Goal: Task Accomplishment & Management: Use online tool/utility

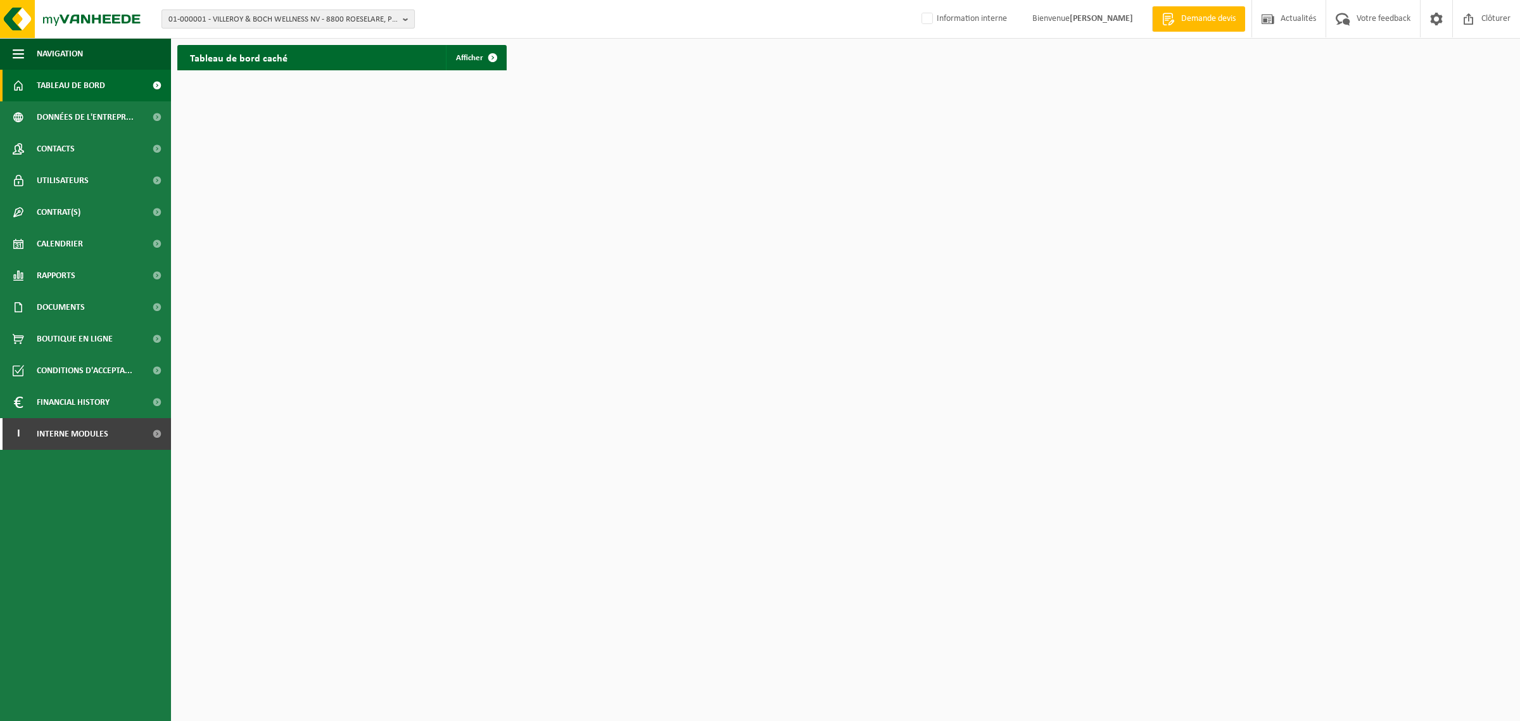
click at [210, 16] on span "01-000001 - VILLEROY & BOCH WELLNESS NV - 8800 ROESELARE, POPULIERSTRAAT 1" at bounding box center [282, 19] width 229 height 19
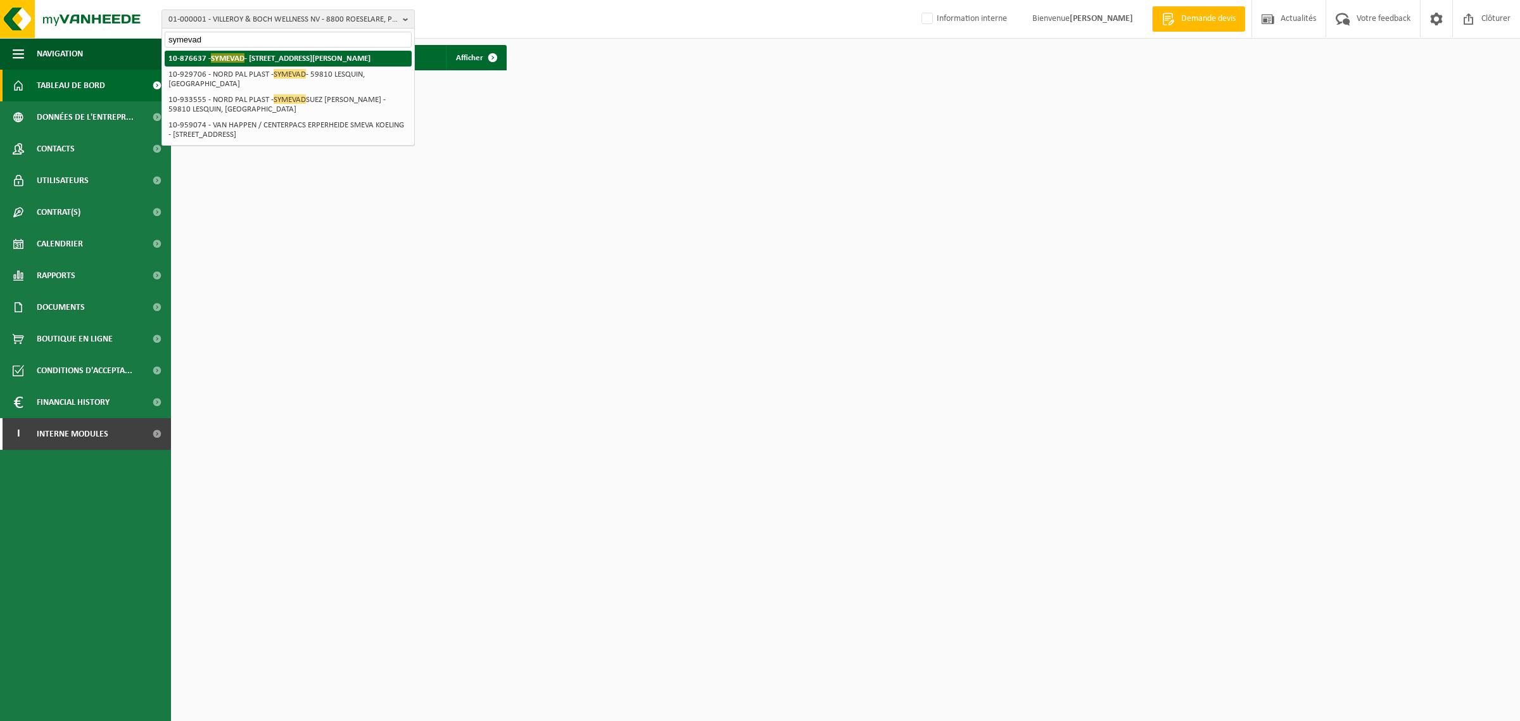
type input "symevad"
click at [210, 57] on strong "10-876637 - SYMEVAD - 62141 EVIN MALMAISON, RUE MIRABEAU PROLONGE 60" at bounding box center [269, 57] width 202 height 9
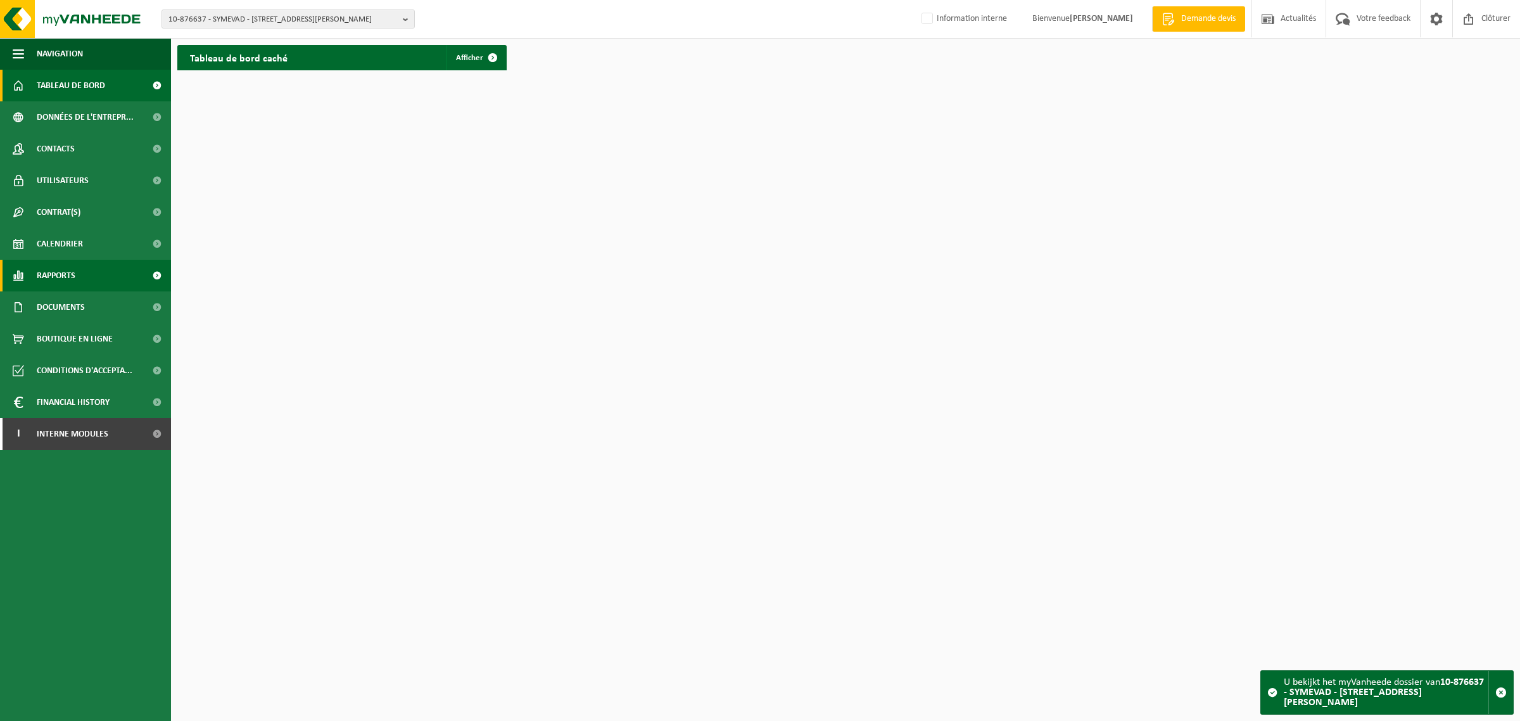
click at [70, 273] on span "Rapports" at bounding box center [56, 276] width 39 height 32
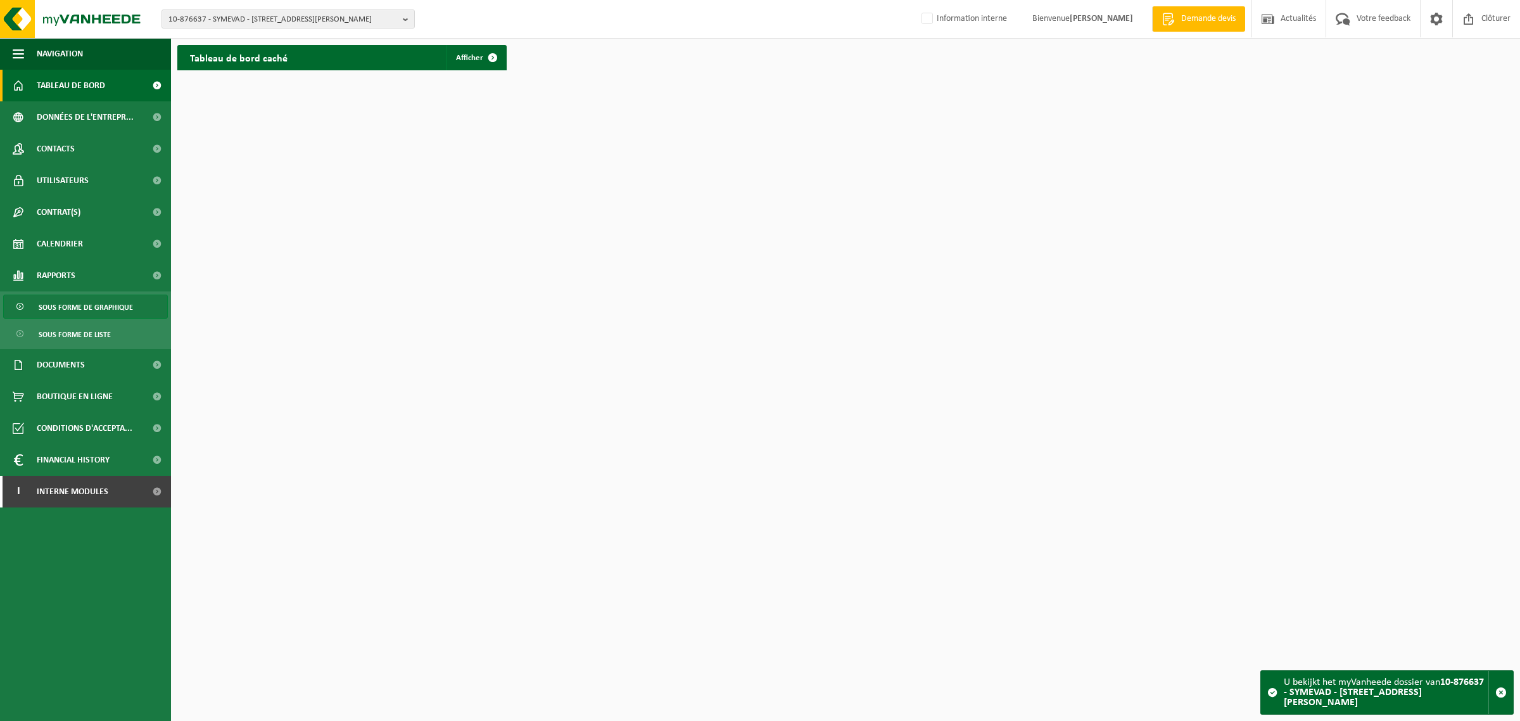
click at [71, 304] on span "Sous forme de graphique" at bounding box center [86, 307] width 94 height 24
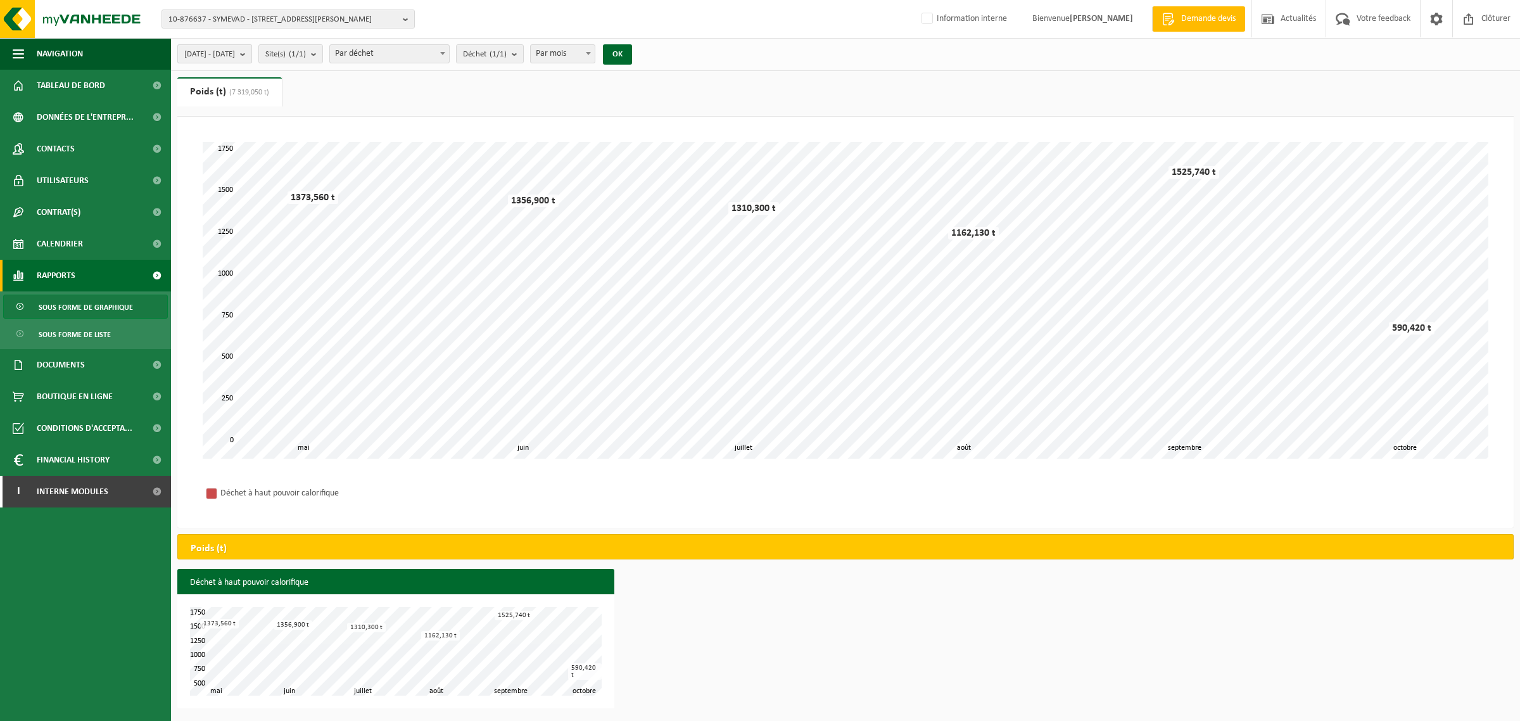
click at [235, 49] on span "[DATE] - [DATE]" at bounding box center [209, 54] width 51 height 19
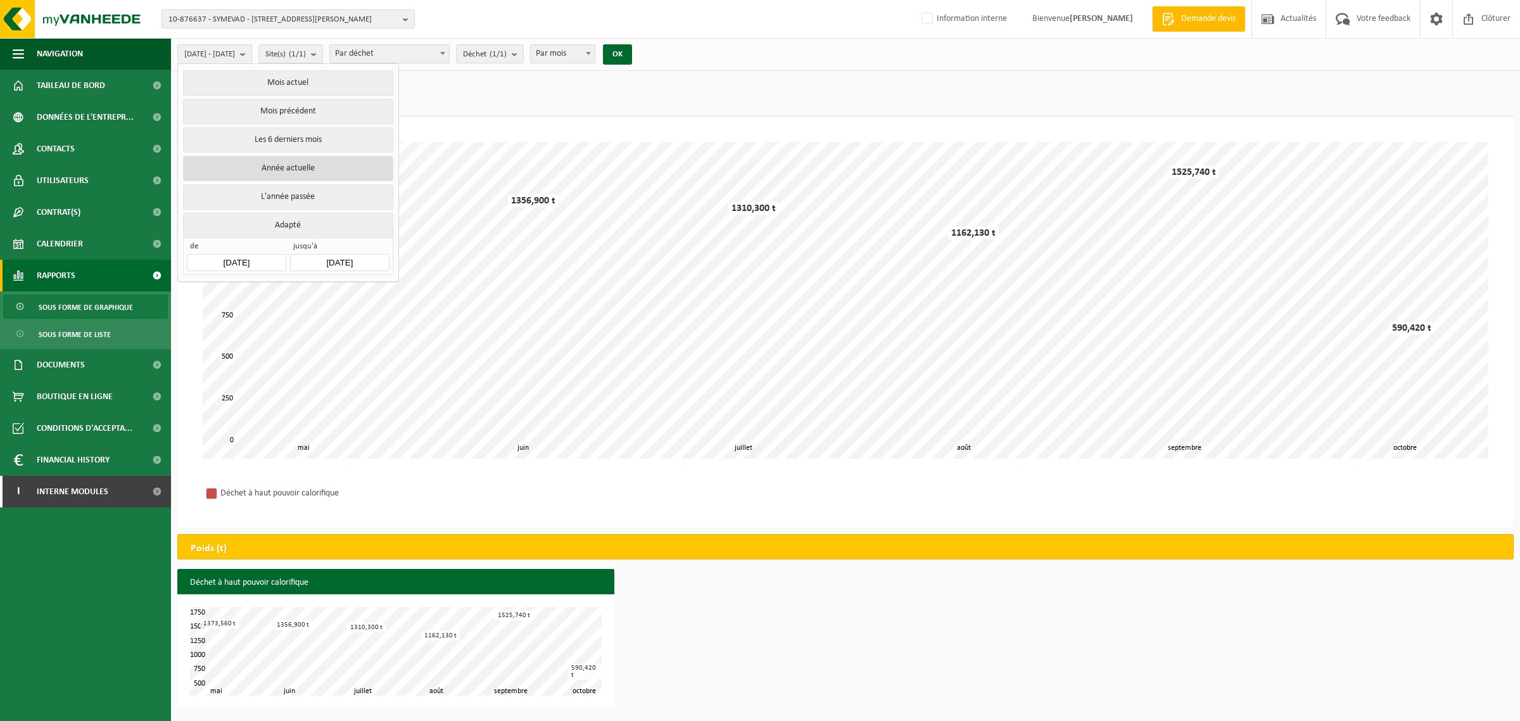
click at [244, 173] on button "Année actuelle" at bounding box center [288, 168] width 210 height 25
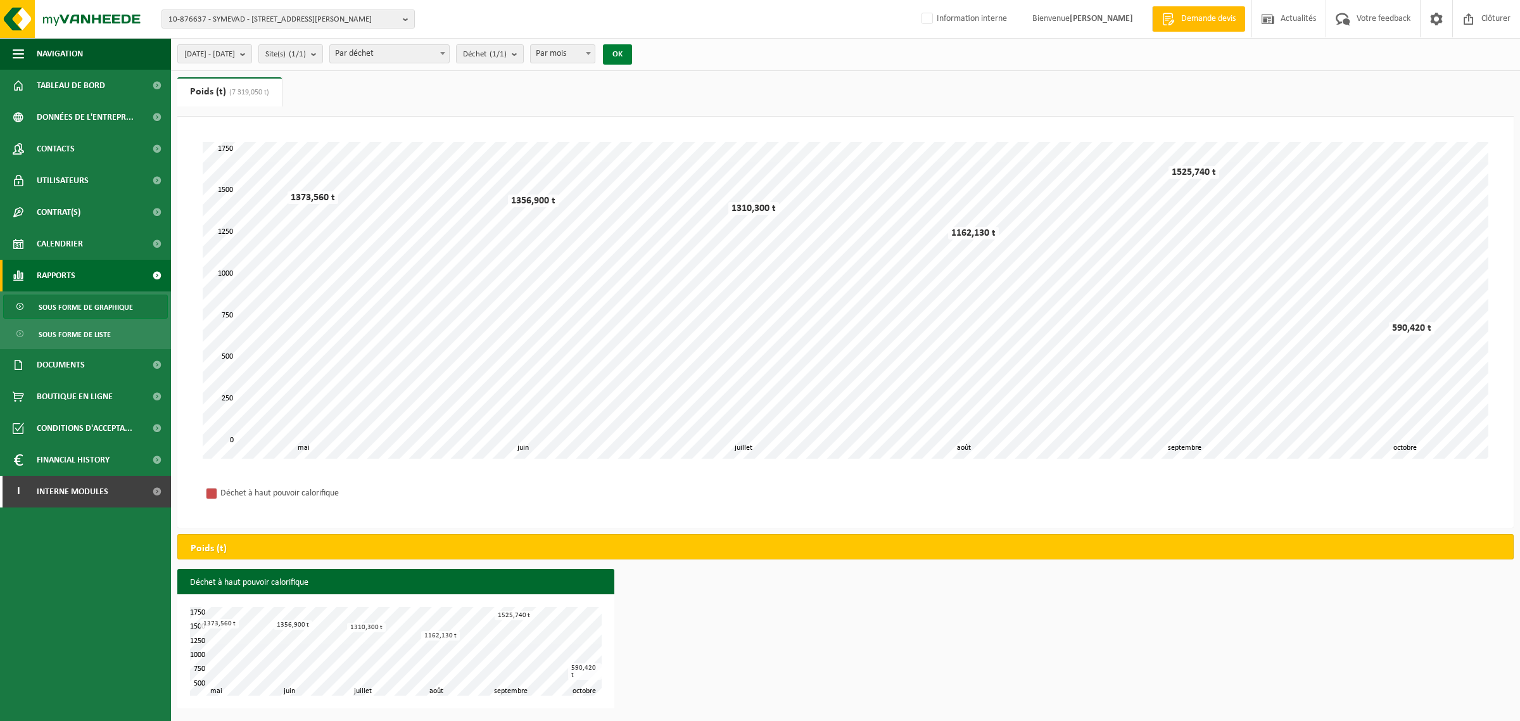
click at [632, 58] on button "OK" at bounding box center [617, 54] width 29 height 20
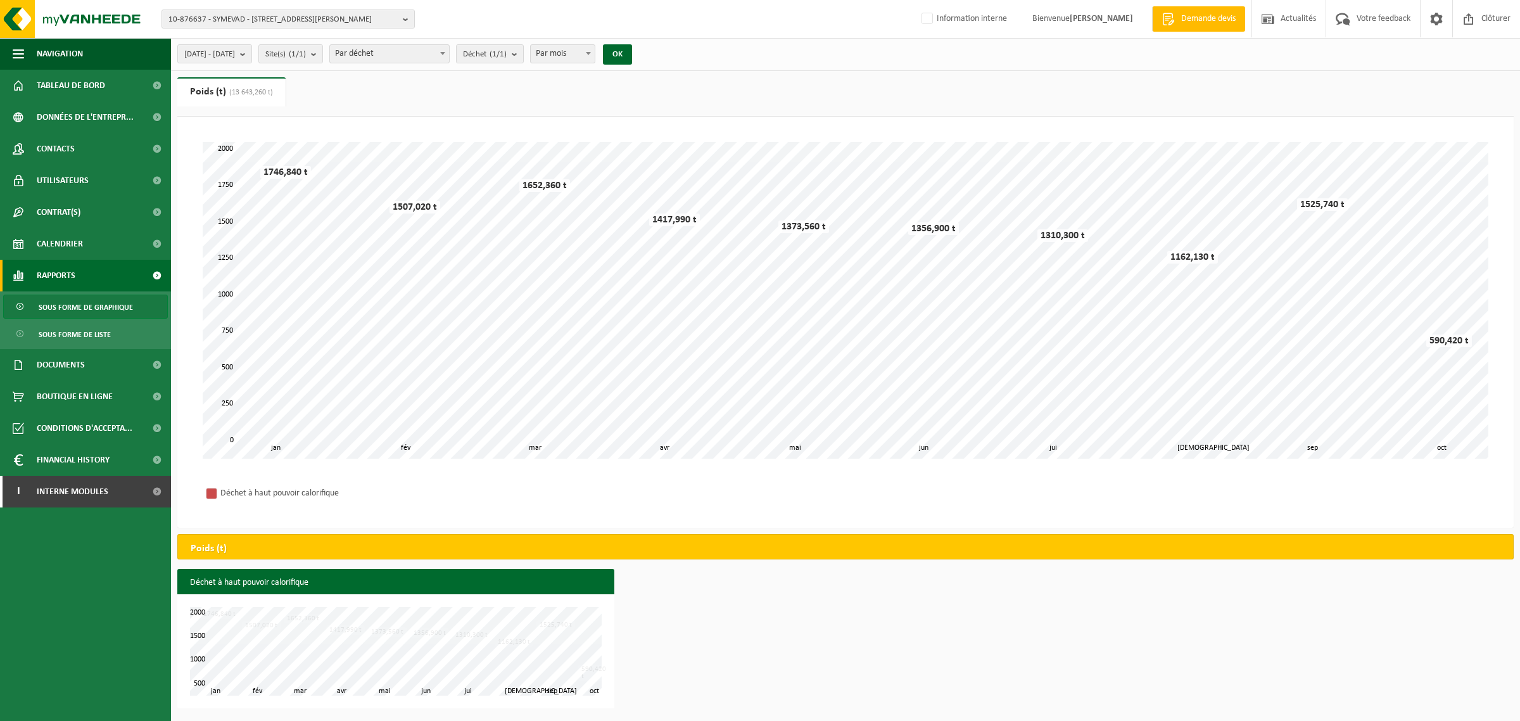
click at [595, 51] on span "Par mois" at bounding box center [563, 54] width 64 height 18
select select "3"
click at [632, 54] on button "OK" at bounding box center [617, 54] width 29 height 20
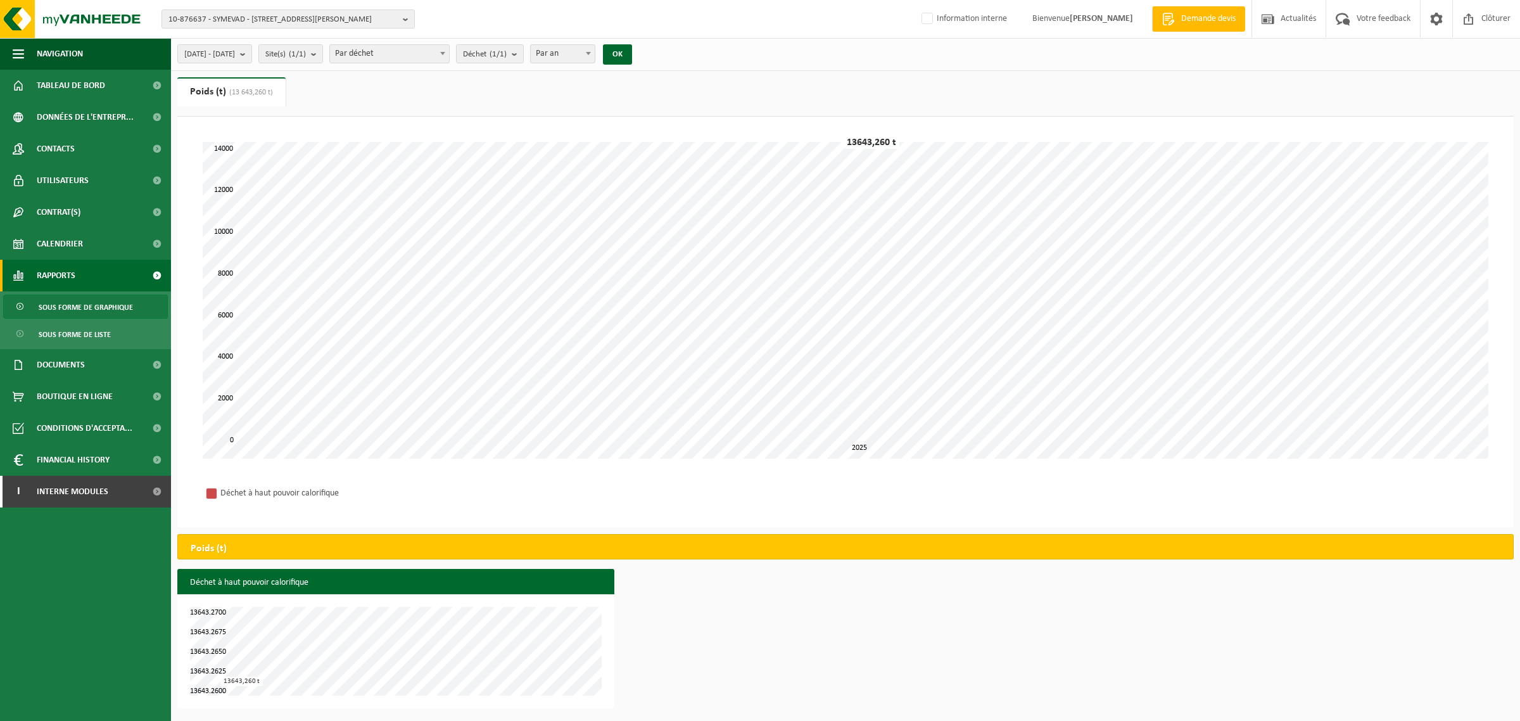
click at [1373, 521] on div "Patientez Le téléchargement est un peu long en raison de la grande quantité de …" at bounding box center [845, 322] width 1336 height 411
